Goal: Task Accomplishment & Management: Manage account settings

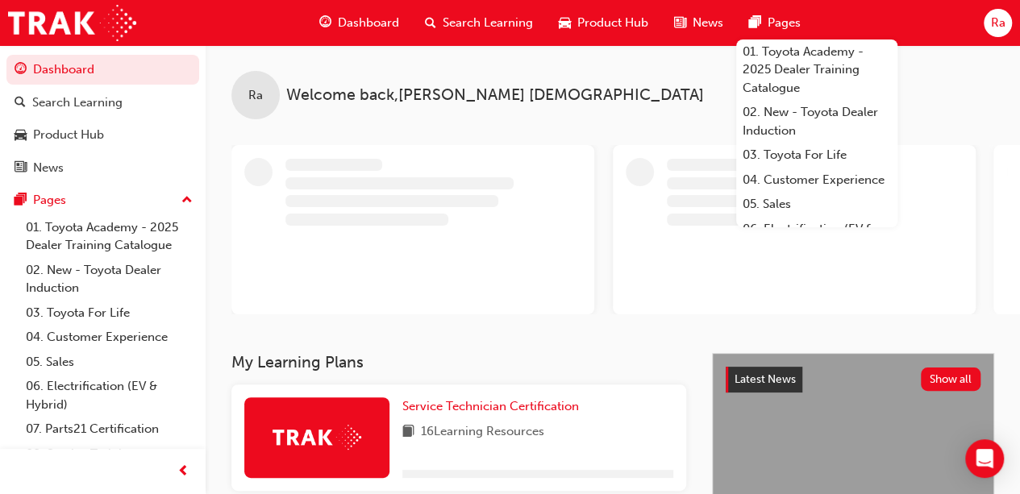
click at [998, 19] on span "Ra" at bounding box center [997, 23] width 15 height 19
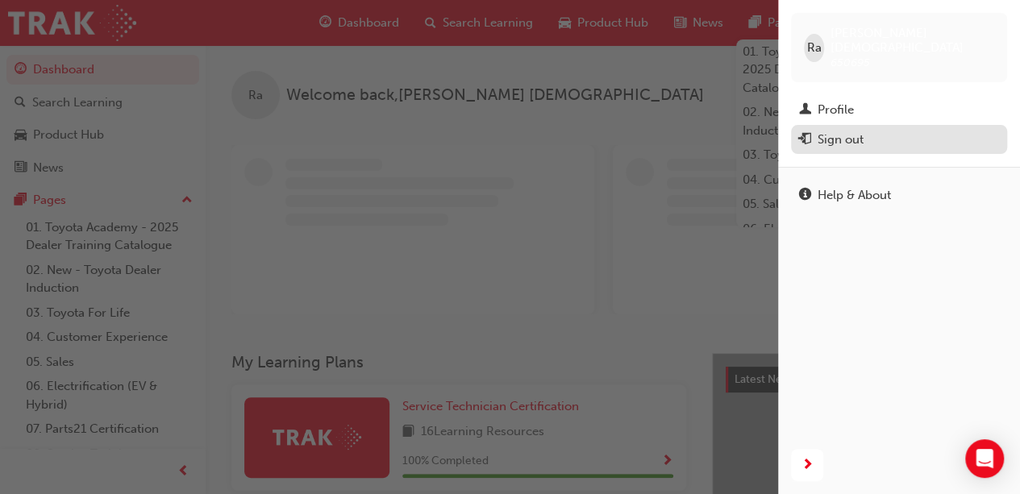
click at [833, 131] on div "Sign out" at bounding box center [841, 140] width 46 height 19
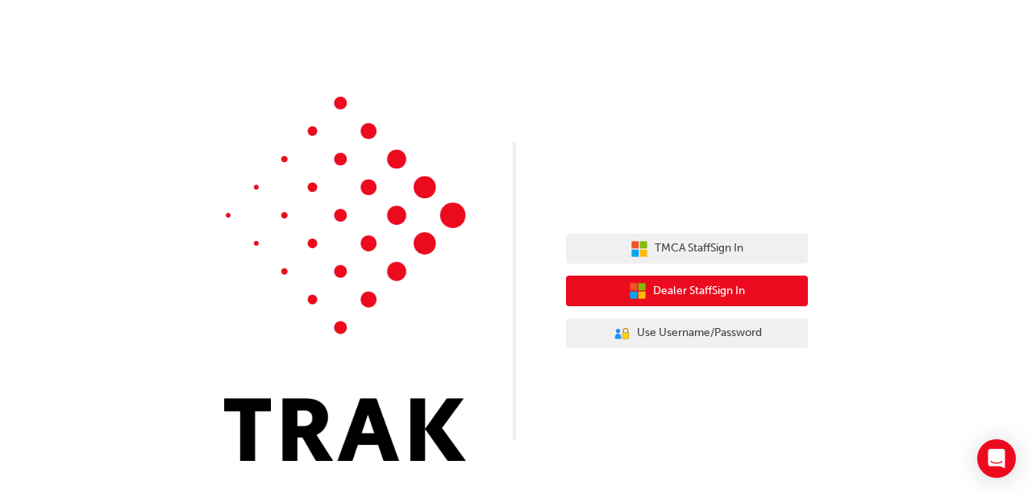
click at [703, 287] on span "Dealer Staff Sign In" at bounding box center [699, 291] width 92 height 19
